Goal: Task Accomplishment & Management: Use online tool/utility

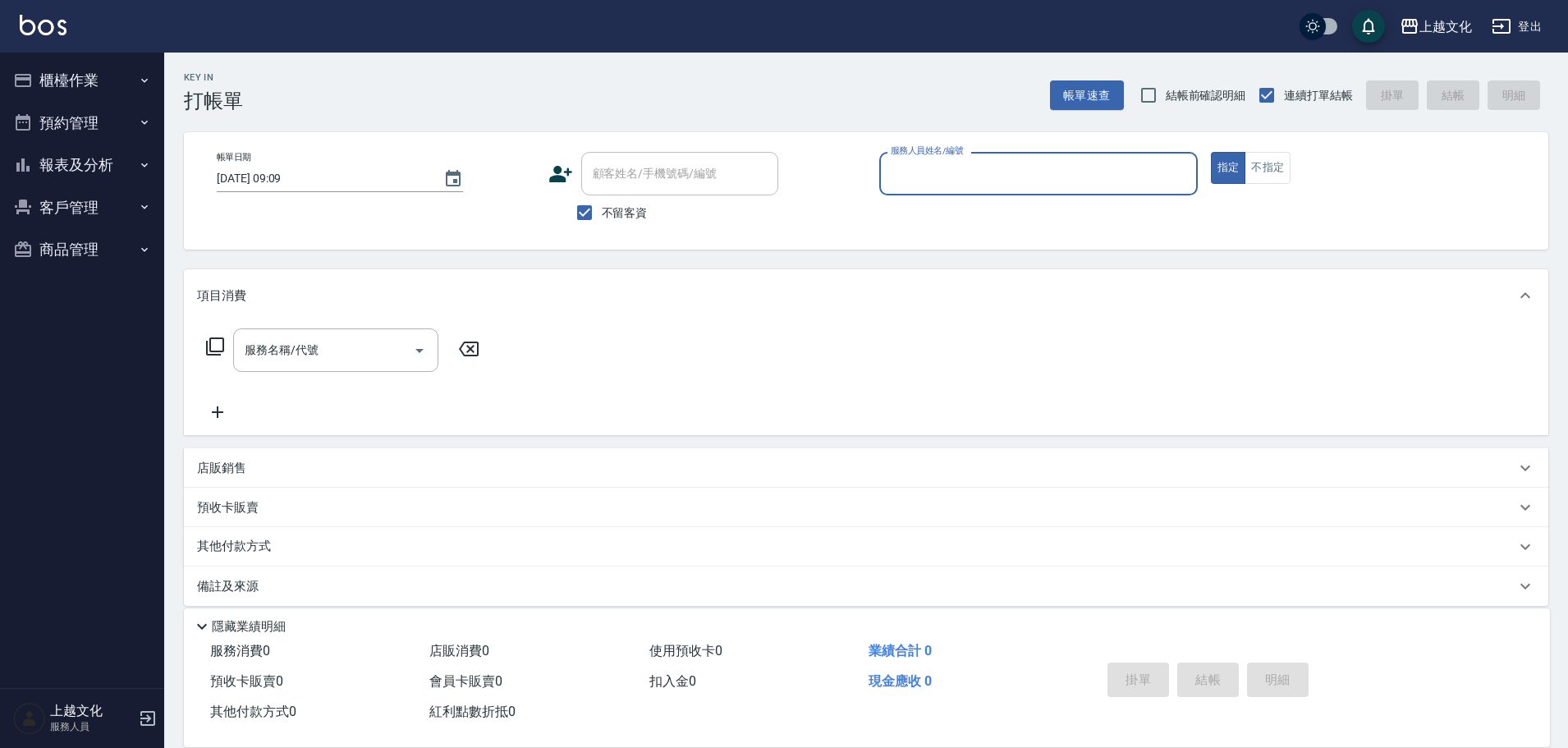
click at [99, 79] on button "櫃檯作業" at bounding box center [82, 80] width 151 height 42
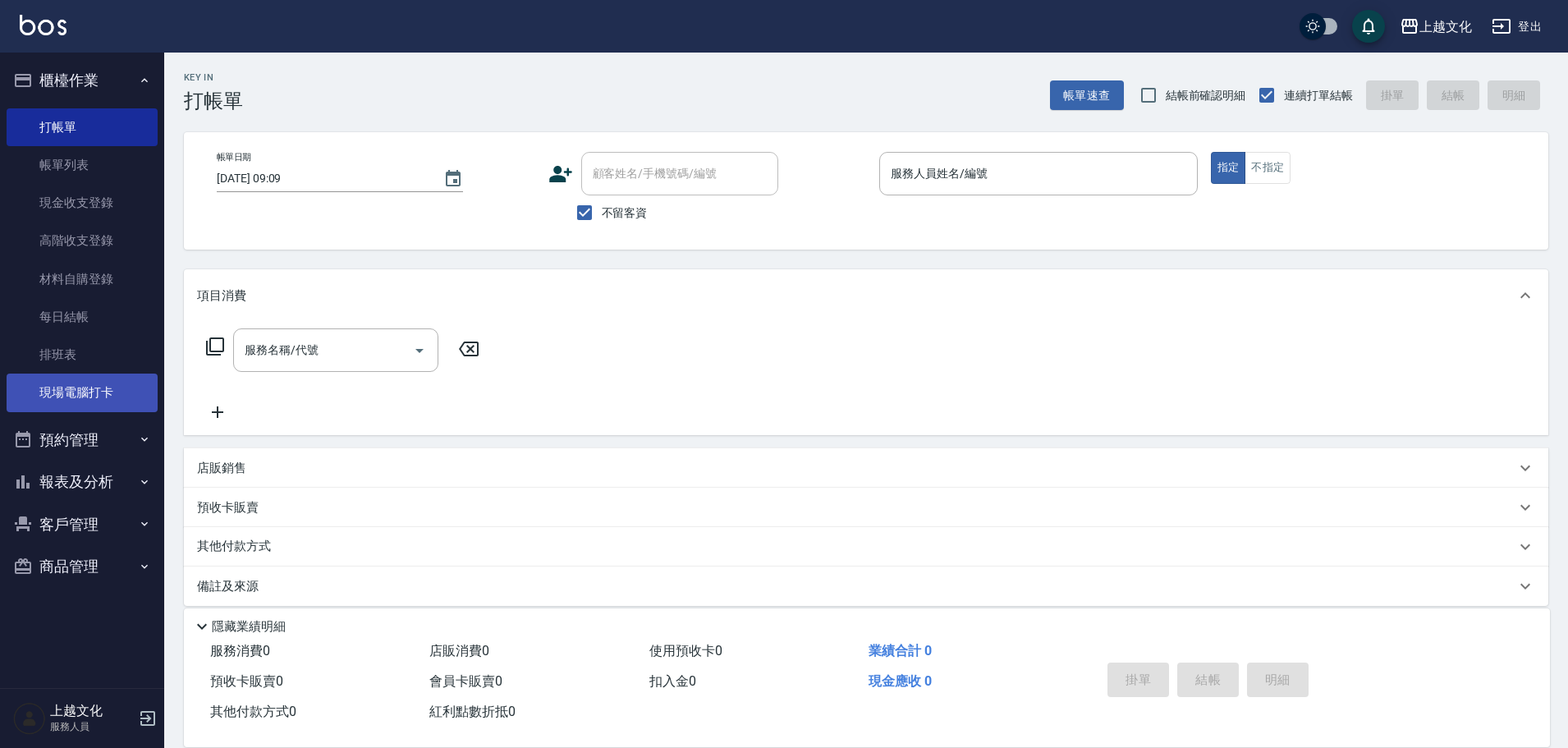
click at [97, 385] on link "現場電腦打卡" at bounding box center [82, 392] width 151 height 38
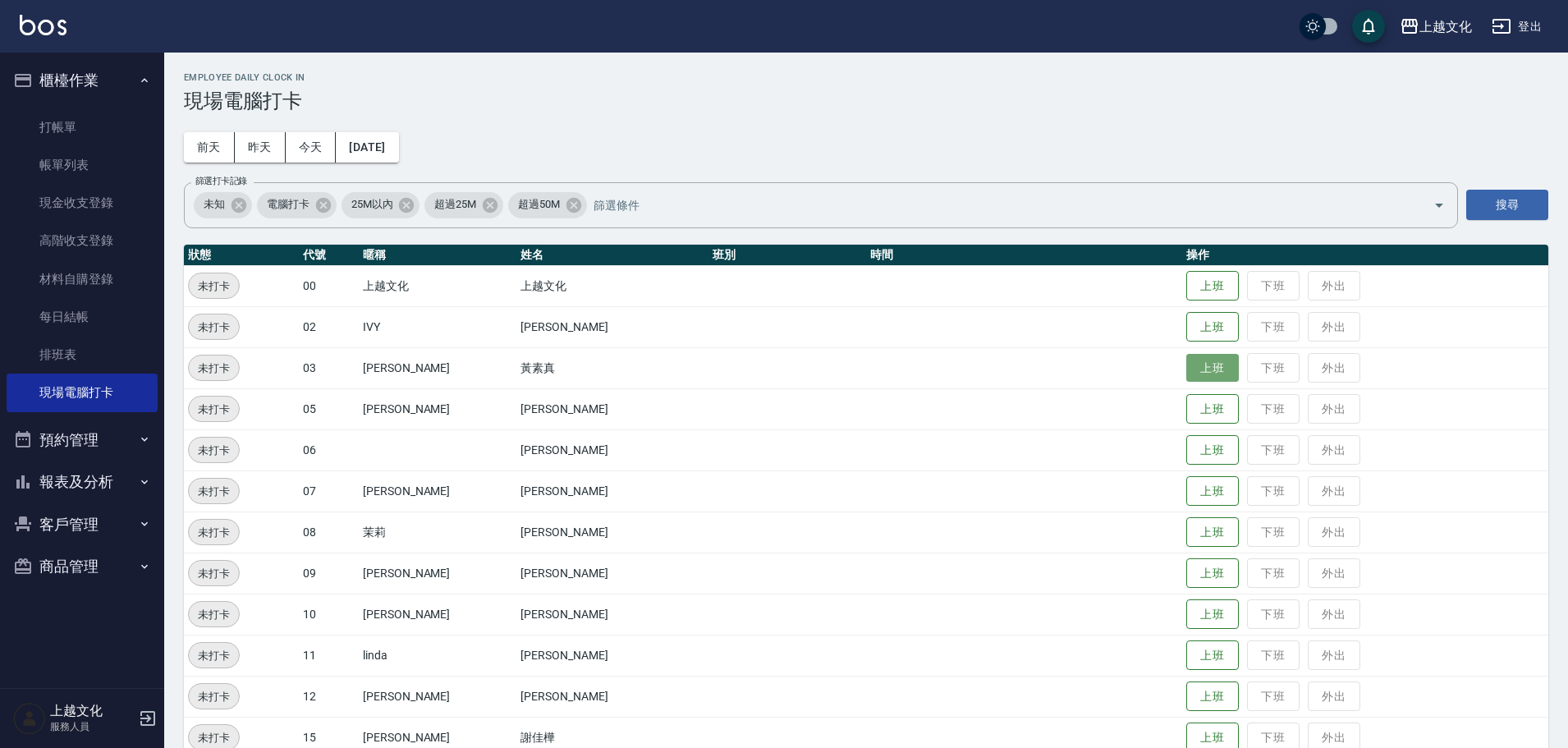
click at [1190, 363] on button "上班" at bounding box center [1212, 369] width 53 height 29
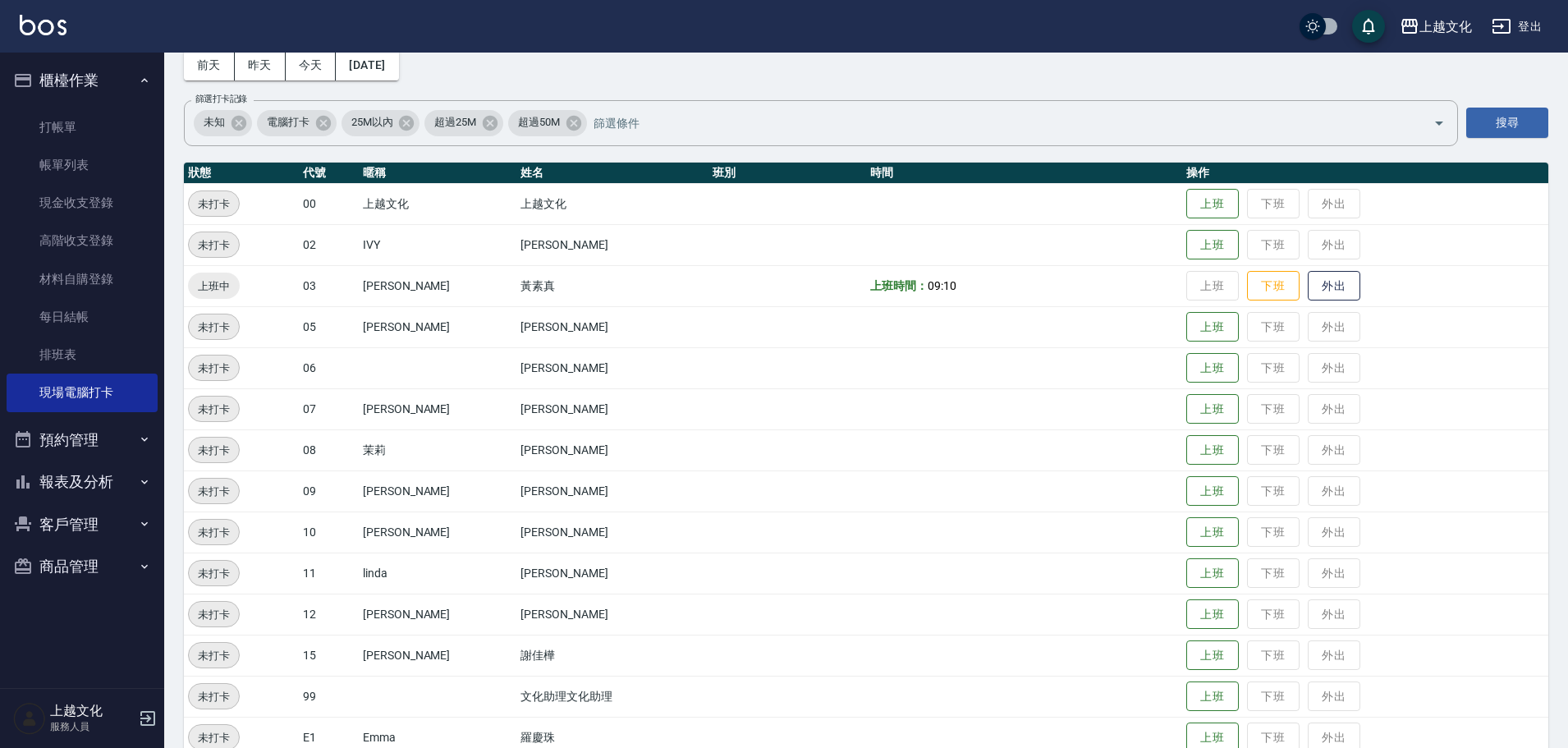
scroll to position [113, 0]
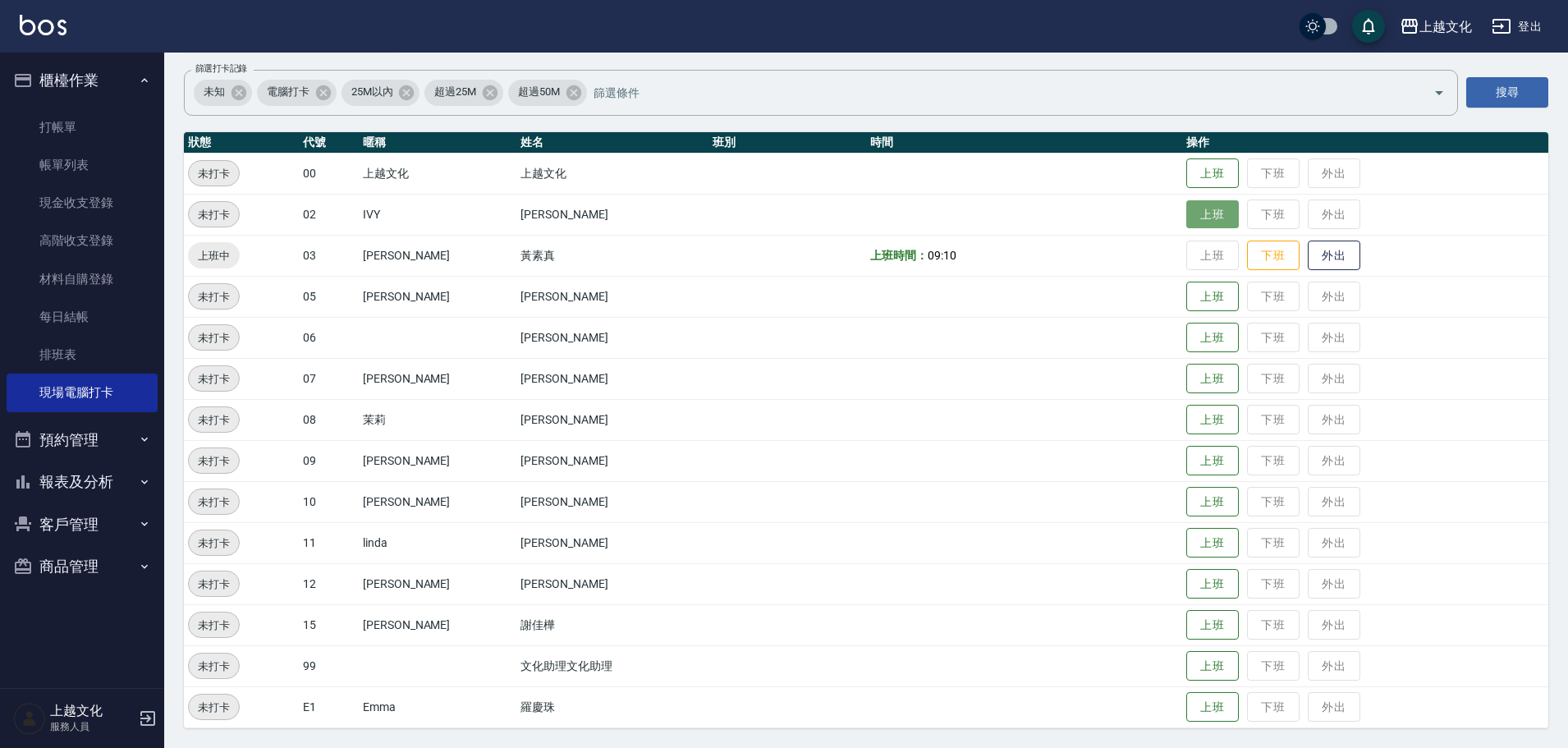
click at [1195, 222] on button "上班" at bounding box center [1212, 215] width 53 height 29
click at [1203, 390] on button "上班" at bounding box center [1212, 379] width 53 height 29
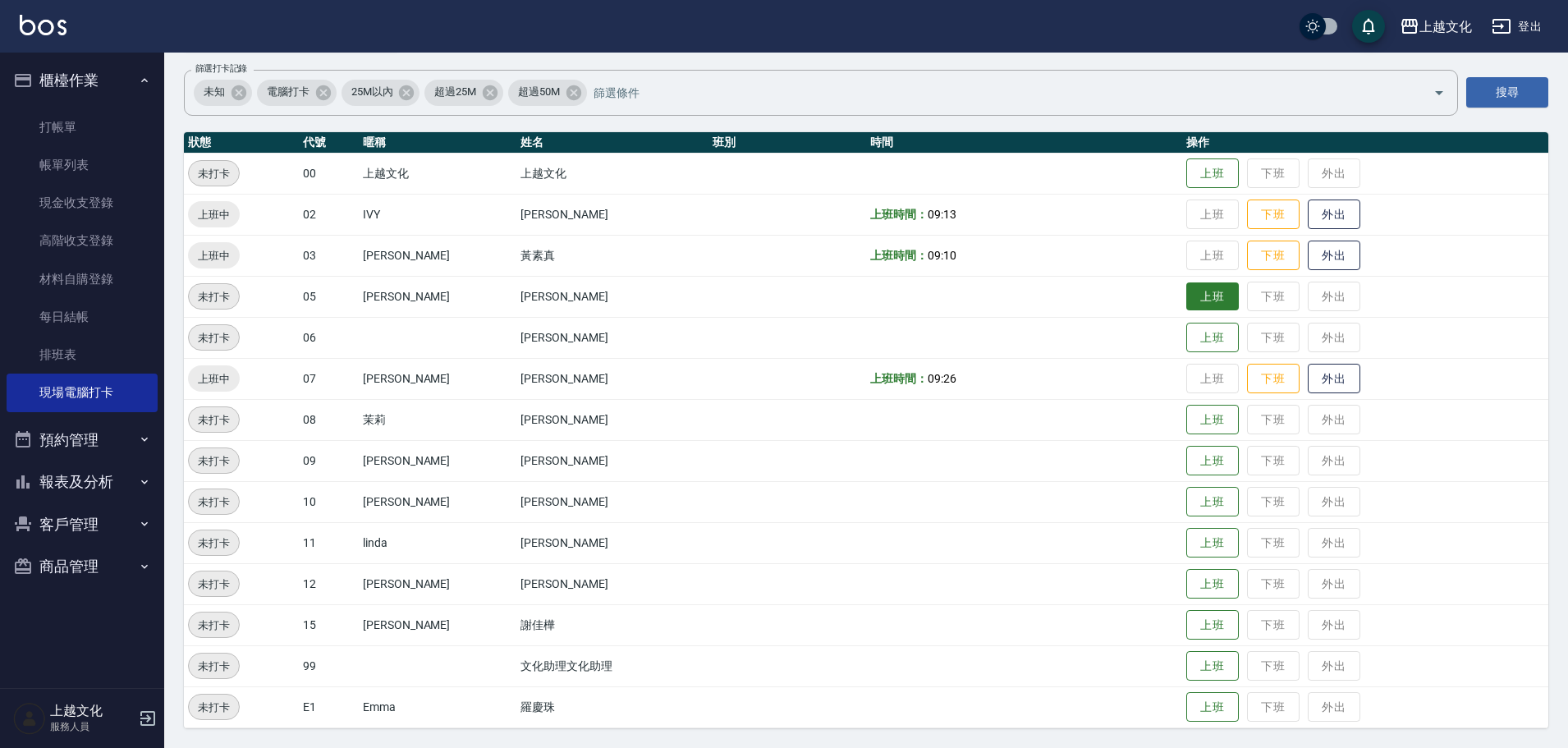
click at [1186, 297] on button "上班" at bounding box center [1212, 297] width 53 height 29
